Goal: Task Accomplishment & Management: Complete application form

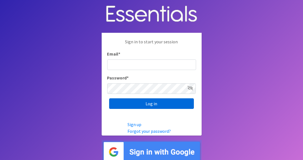
type input "[PERSON_NAME][EMAIL_ADDRESS][DOMAIN_NAME]"
click at [164, 102] on input "Log in" at bounding box center [151, 103] width 85 height 11
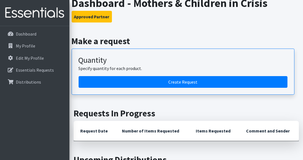
scroll to position [345, 0]
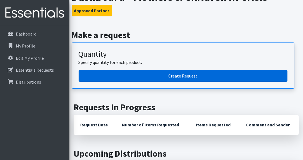
click at [214, 70] on link "Create Request" at bounding box center [183, 76] width 209 height 12
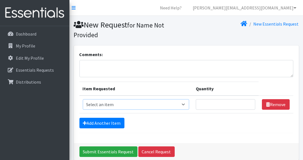
click at [187, 105] on select "Select an item 2T3T(30/child) 3T4T(30/child) 4T5T(30/child) Cloth Diaper Kit (s…" at bounding box center [136, 104] width 107 height 11
select select "964"
click at [83, 99] on select "Select an item 2T3T(30/child) 3T4T(30/child) 4T5T(30/child) Cloth Diaper Kit (s…" at bounding box center [136, 104] width 107 height 11
click at [250, 102] on input "1" at bounding box center [226, 104] width 60 height 11
type input "2"
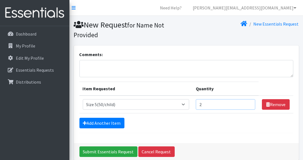
click at [250, 102] on input "2" at bounding box center [226, 104] width 60 height 11
click at [135, 64] on textarea "Comments:" at bounding box center [187, 68] width 214 height 17
click at [187, 102] on select "Select an item 2T3T(30/child) 3T4T(30/child) 4T5T(30/child) Cloth Diaper Kit (s…" at bounding box center [136, 104] width 107 height 11
click at [175, 131] on form "Comments: Item Requested Quantity Item Requested Select an item 2T3T(30/child) …" at bounding box center [187, 92] width 214 height 82
click at [101, 64] on textarea "Comments:" at bounding box center [187, 68] width 214 height 17
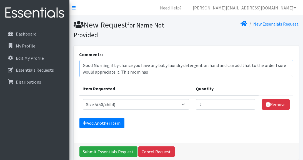
click at [151, 73] on textarea "Good Morning if by chance you have any baby laundry detergent on hand and can a…" at bounding box center [187, 68] width 214 height 17
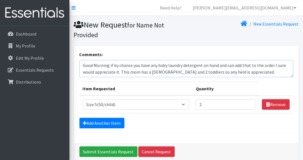
click at [256, 73] on textarea "Good Morning if by chance you have any baby laundry detergent on hand and can a…" at bounding box center [187, 68] width 214 height 17
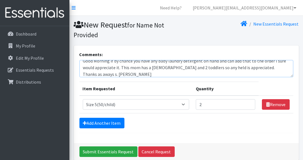
click at [84, 73] on textarea "Good Morning if by chance you have any baby laundry detergent on hand and can a…" at bounding box center [187, 68] width 214 height 17
click at [90, 75] on textarea "Good Morning if by chance you have any baby laundry detergent on hand and can a…" at bounding box center [187, 68] width 214 height 17
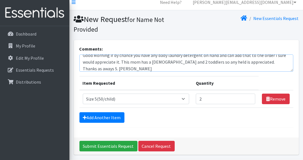
scroll to position [6, 0]
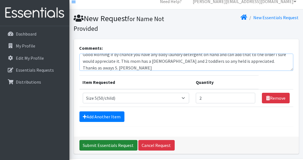
type textarea "Good Morning if by chance you have any baby laundry detergent on hand and can a…"
click at [119, 145] on input "Submit Essentials Request" at bounding box center [109, 145] width 58 height 11
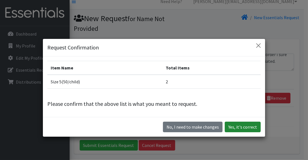
click at [251, 126] on button "Yes, it's correct" at bounding box center [242, 127] width 36 height 11
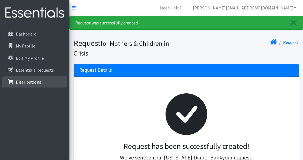
click at [20, 83] on p "Distributions" at bounding box center [28, 82] width 25 height 6
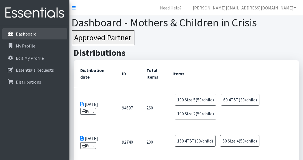
click at [22, 35] on p "Dashboard" at bounding box center [26, 34] width 21 height 6
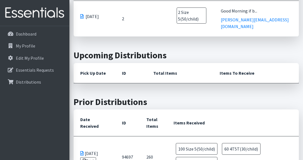
scroll to position [473, 0]
